Goal: Obtain resource: Download file/media

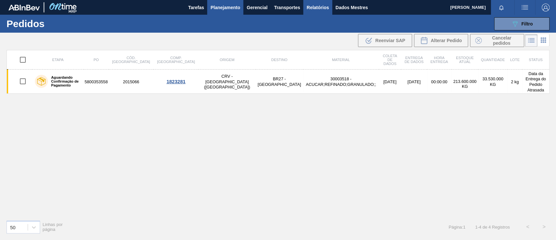
click at [307, 8] on font "Relatórios" at bounding box center [318, 7] width 22 height 5
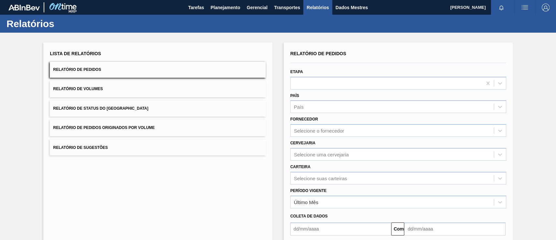
click at [167, 126] on button "Relatório de Pedidos Originados por Volume" at bounding box center [158, 128] width 216 height 16
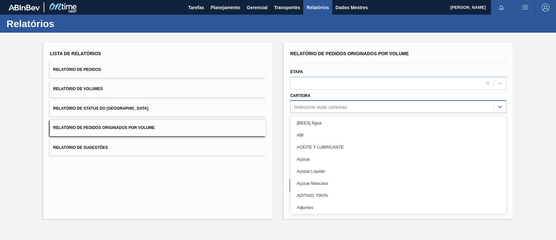
click at [349, 107] on div "Selecione suas carteiras" at bounding box center [392, 106] width 203 height 9
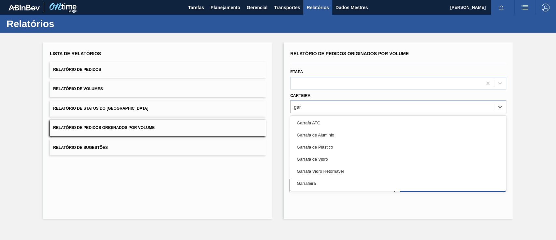
type input "garr"
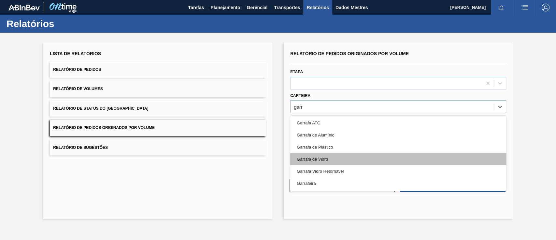
click at [379, 154] on div "Garrafa ATG Garrafa de Alumínio Garrafa de Plástico Garrafa [PERSON_NAME] Garra…" at bounding box center [398, 152] width 216 height 75
click at [378, 155] on div "Garrafa de Vidro" at bounding box center [398, 159] width 216 height 12
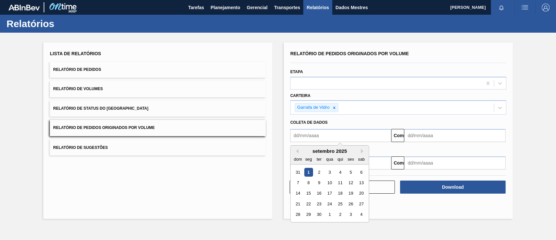
click at [344, 133] on input "text" at bounding box center [340, 135] width 101 height 13
click at [310, 170] on div "1" at bounding box center [308, 172] width 9 height 9
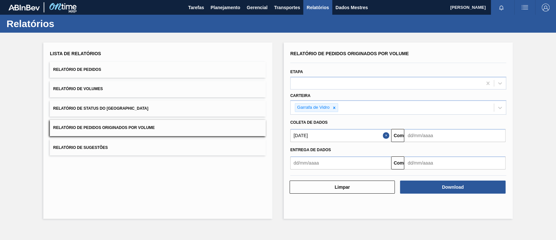
click at [414, 135] on input "text" at bounding box center [455, 135] width 101 height 13
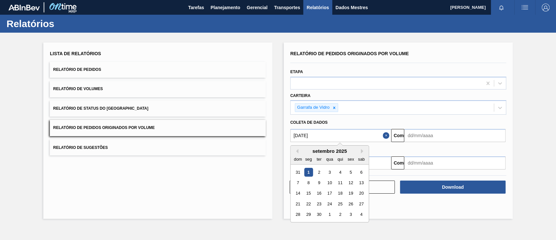
click at [334, 136] on input "[DATE]" at bounding box center [340, 135] width 101 height 13
click at [297, 152] on button "[PERSON_NAME]" at bounding box center [296, 151] width 5 height 5
click at [353, 169] on div "1" at bounding box center [350, 172] width 9 height 9
type input "[DATE]"
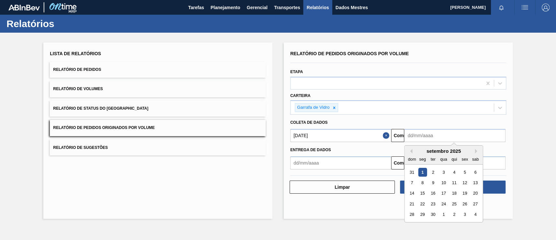
click at [438, 137] on input "text" at bounding box center [455, 135] width 101 height 13
click at [475, 171] on font "6" at bounding box center [476, 171] width 2 height 5
type input "[DATE]"
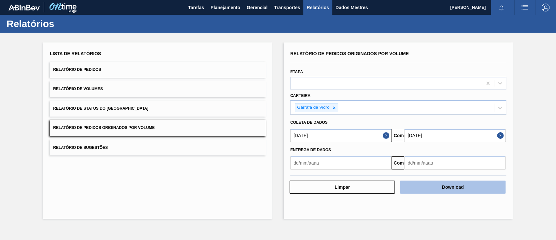
click at [473, 184] on button "Download" at bounding box center [452, 186] width 105 height 13
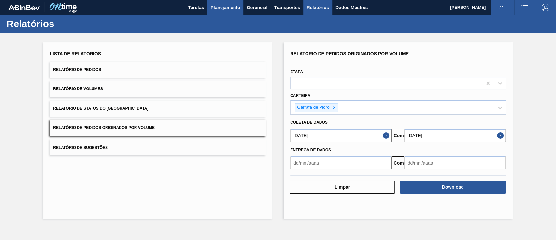
click at [211, 7] on font "Planejamento" at bounding box center [226, 7] width 30 height 5
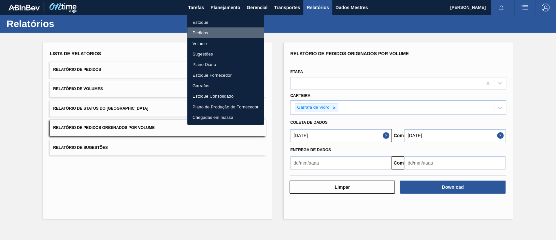
click at [201, 29] on font "Pedidos" at bounding box center [201, 32] width 16 height 7
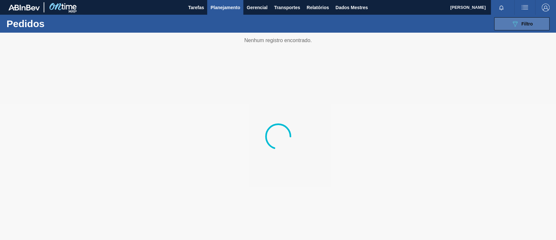
click at [508, 25] on button "089F7B8B-B2A5-4AFE-B5C0-19BA573D28AC Filtro" at bounding box center [521, 23] width 55 height 13
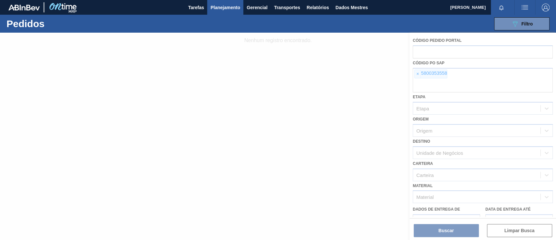
click at [417, 74] on div at bounding box center [278, 136] width 556 height 207
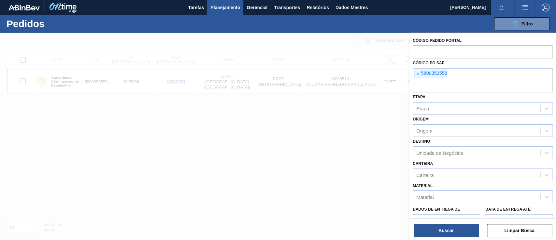
click at [419, 74] on font "×" at bounding box center [418, 73] width 3 height 5
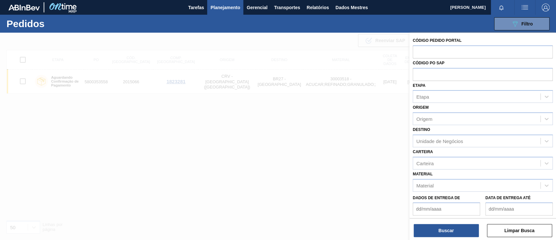
paste input "text"
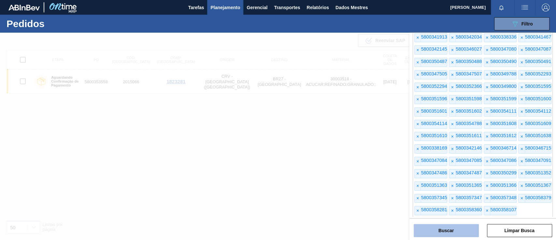
click at [459, 226] on button "Buscar" at bounding box center [446, 230] width 65 height 13
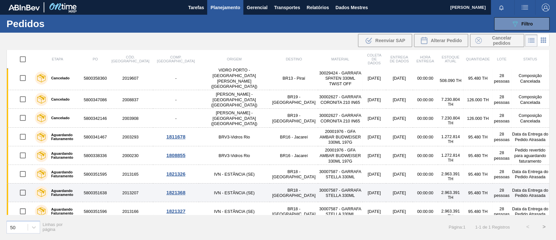
scroll to position [695, 0]
